Goal: Browse casually: Explore the website without a specific task or goal

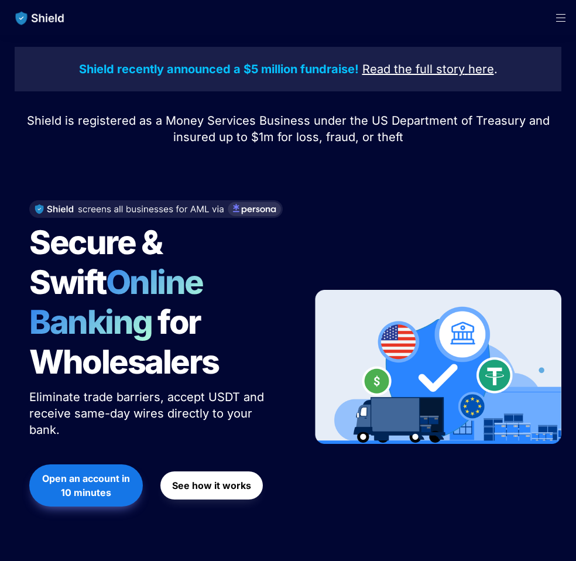
click at [81, 122] on span "Shield is registered as a Money Services Business under the US Department of Tr…" at bounding box center [290, 129] width 526 height 30
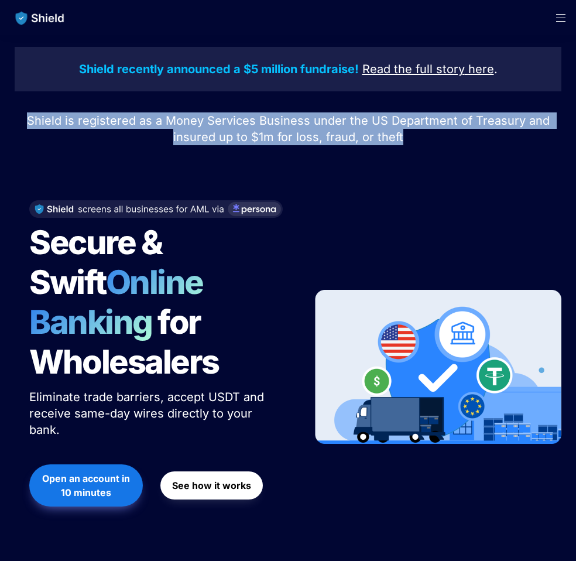
click at [81, 122] on span "Shield is registered as a Money Services Business under the US Department of Tr…" at bounding box center [290, 129] width 526 height 30
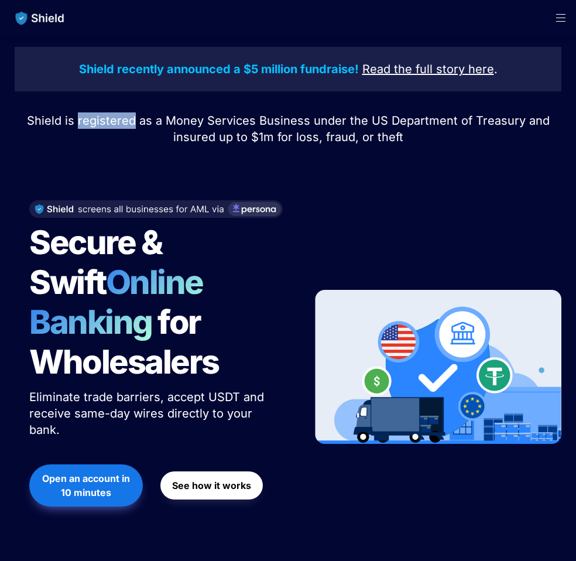
click at [81, 122] on span "Shield is registered as a Money Services Business under the US Department of Tr…" at bounding box center [290, 129] width 526 height 30
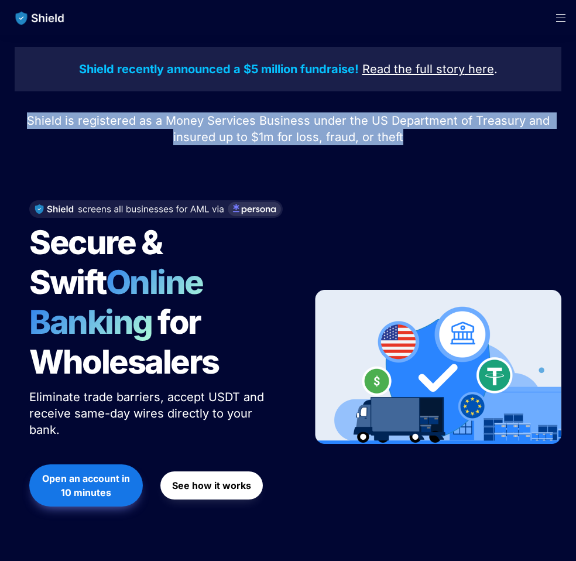
click at [81, 122] on span "Shield is registered as a Money Services Business under the US Department of Tr…" at bounding box center [290, 129] width 526 height 30
click at [82, 122] on span "Shield is registered as a Money Services Business under the US Department of Tr…" at bounding box center [290, 129] width 526 height 30
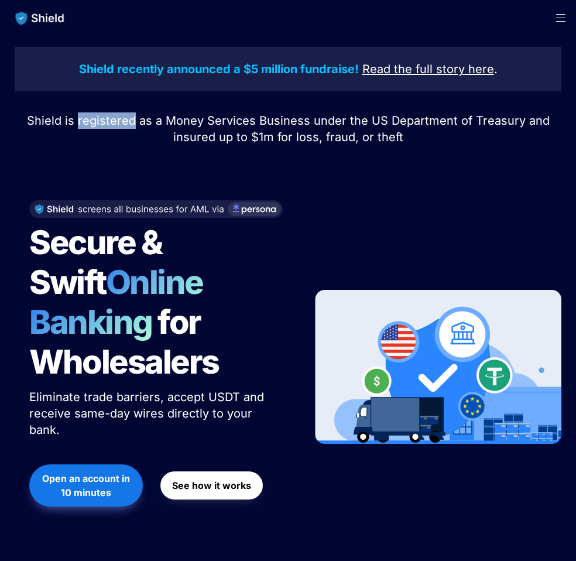
click at [82, 122] on span "Shield is registered as a Money Services Business under the US Department of Tr…" at bounding box center [290, 129] width 526 height 30
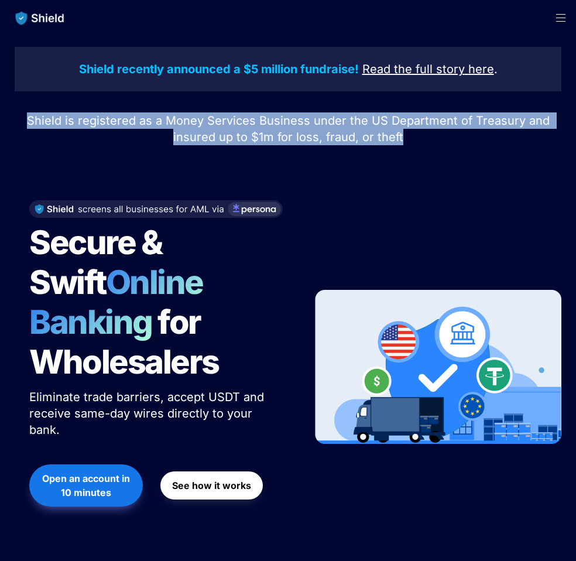
click at [82, 122] on span "Shield is registered as a Money Services Business under the US Department of Tr…" at bounding box center [290, 129] width 526 height 30
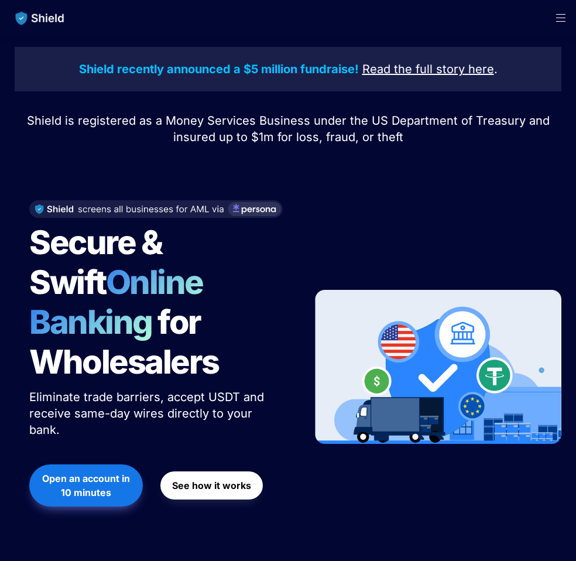
click at [313, 223] on div "Secure & Swift Online Banking for Wholesalers Eliminate trade barriers, accept …" at bounding box center [288, 367] width 547 height 357
